Goal: Find specific page/section: Find specific page/section

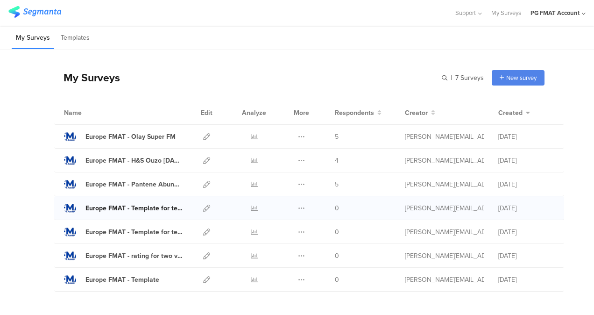
click at [174, 209] on div "Europe FMAT - Template for testing 2" at bounding box center [134, 208] width 97 height 10
click at [203, 136] on icon at bounding box center [206, 136] width 7 height 7
click at [298, 131] on button at bounding box center [301, 136] width 7 height 23
click at [547, 14] on div "PG FMAT Account" at bounding box center [555, 12] width 49 height 9
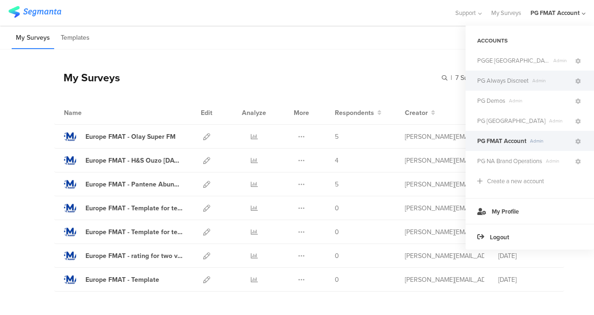
click at [510, 79] on span "PG Always Discreet" at bounding box center [503, 80] width 51 height 9
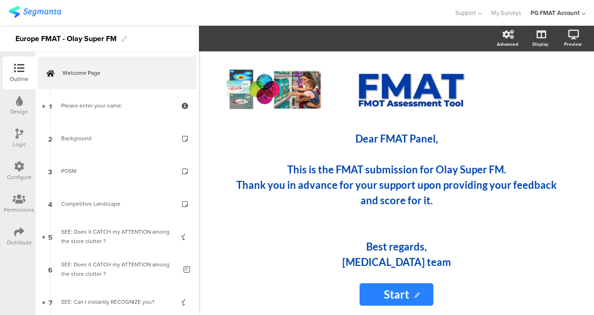
click at [561, 22] on div "PG FMAT Account" at bounding box center [558, 13] width 55 height 26
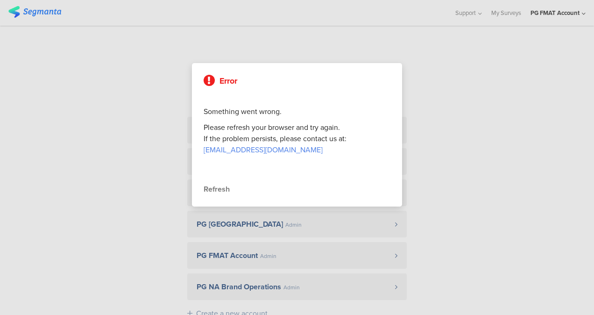
click at [163, 302] on div at bounding box center [297, 157] width 594 height 315
